Goal: Navigation & Orientation: Find specific page/section

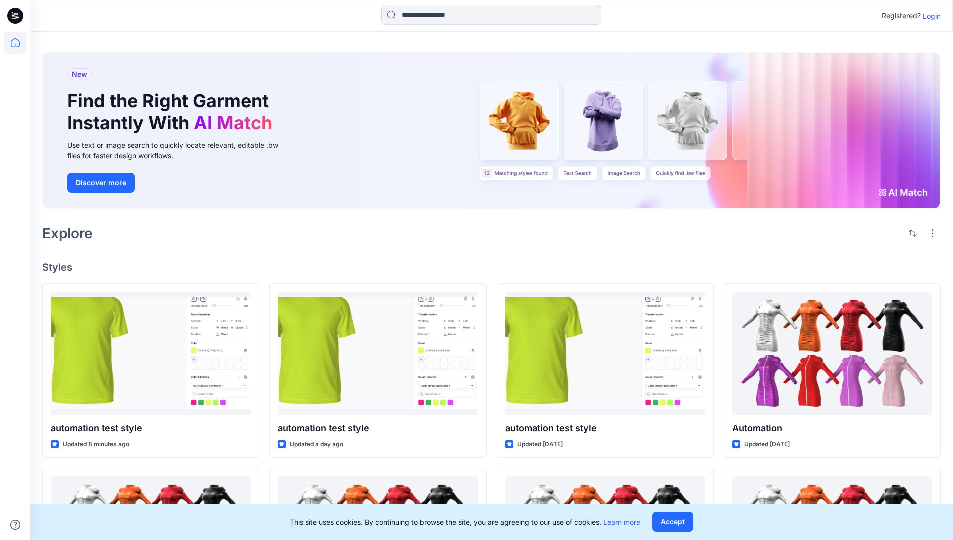
click at [929, 16] on p "Login" at bounding box center [932, 16] width 18 height 11
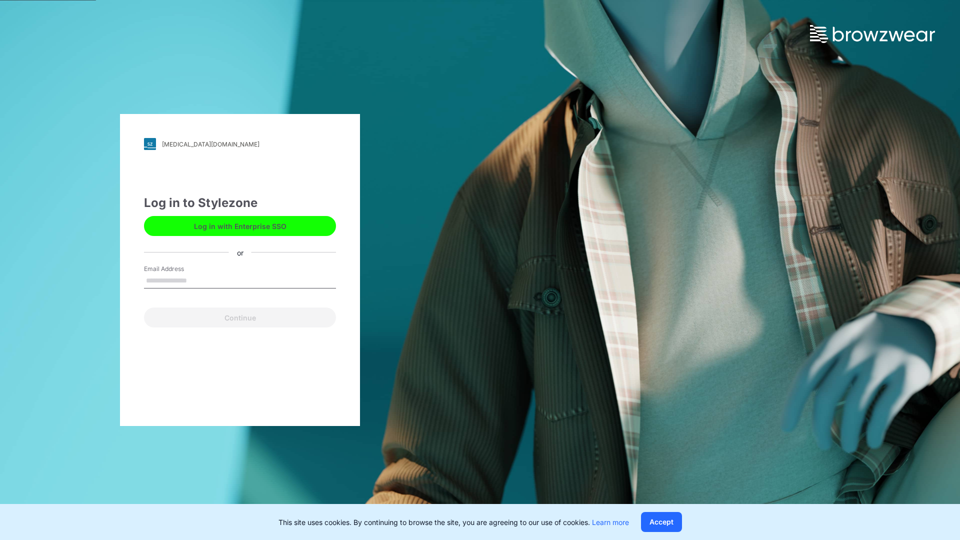
click at [198, 280] on input "Email Address" at bounding box center [240, 281] width 192 height 15
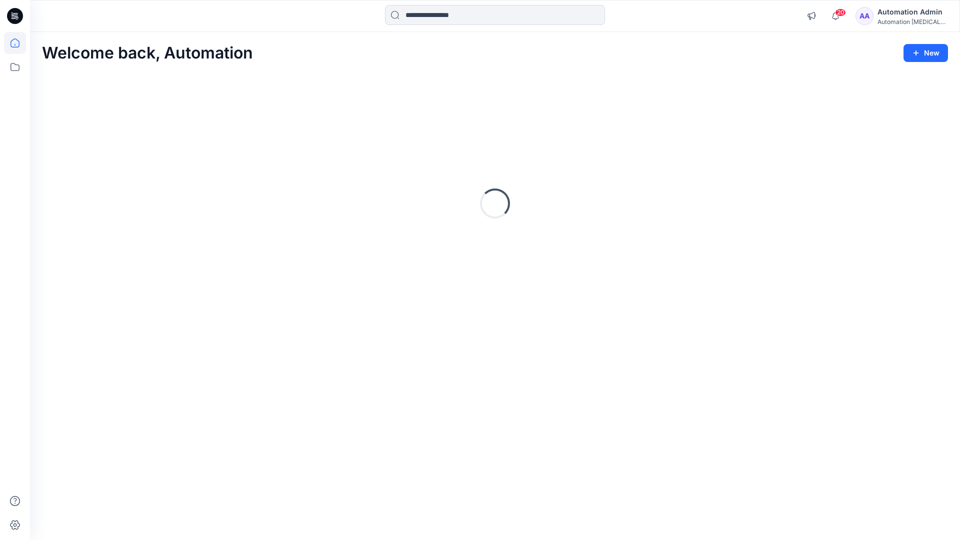
click at [19, 43] on icon at bounding box center [15, 43] width 9 height 9
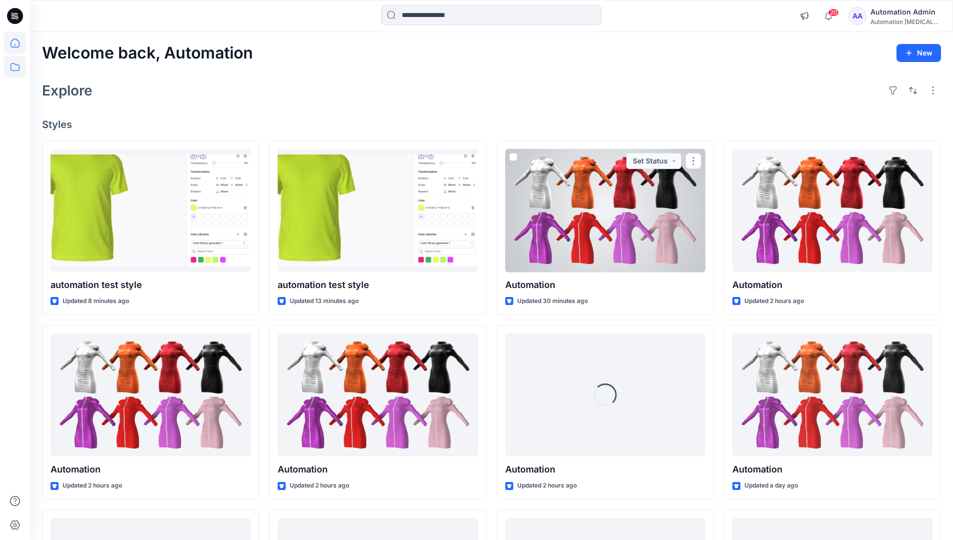
click at [15, 70] on icon at bounding box center [15, 67] width 22 height 22
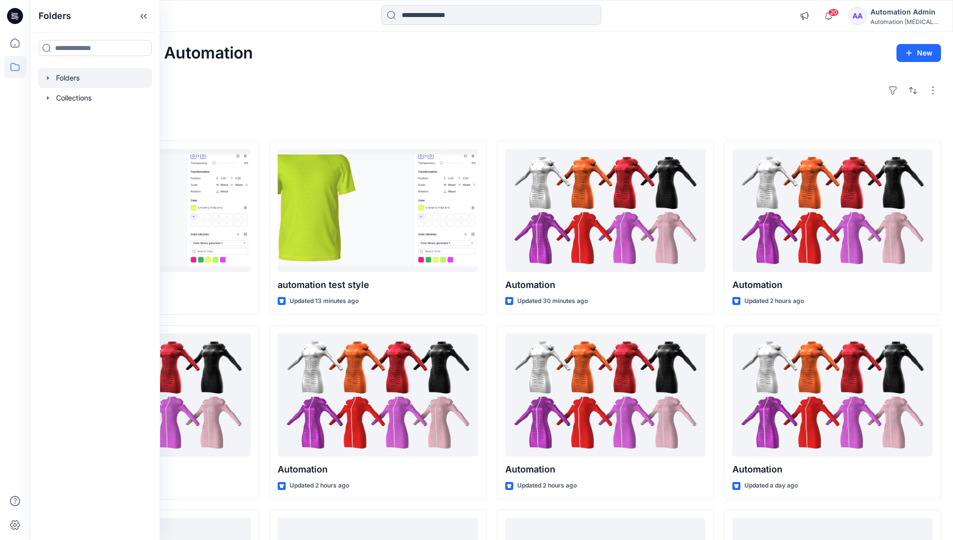
click at [63, 78] on div at bounding box center [95, 78] width 114 height 20
